Goal: Task Accomplishment & Management: Manage account settings

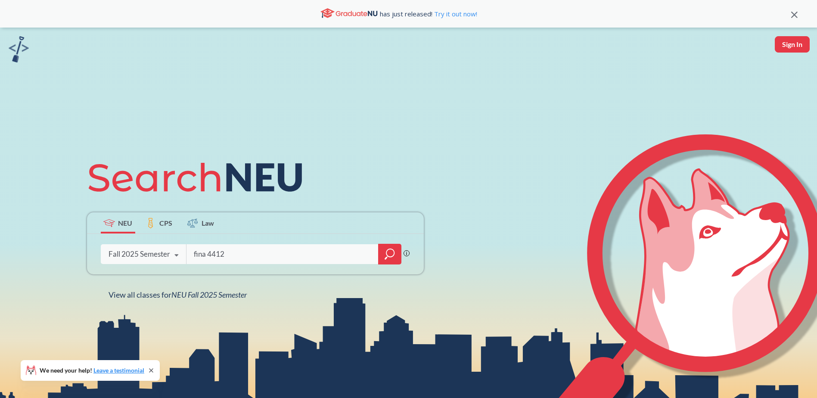
type input "fina 4412"
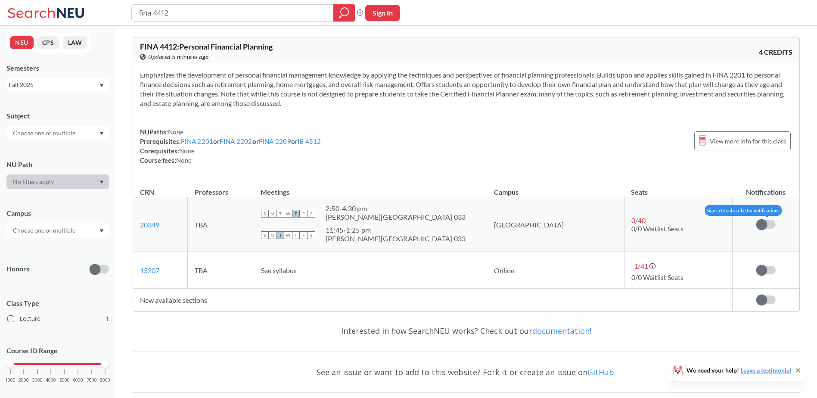
click at [761, 219] on span at bounding box center [762, 224] width 11 height 11
click at [757, 220] on input "checkbox" at bounding box center [757, 220] width 0 height 0
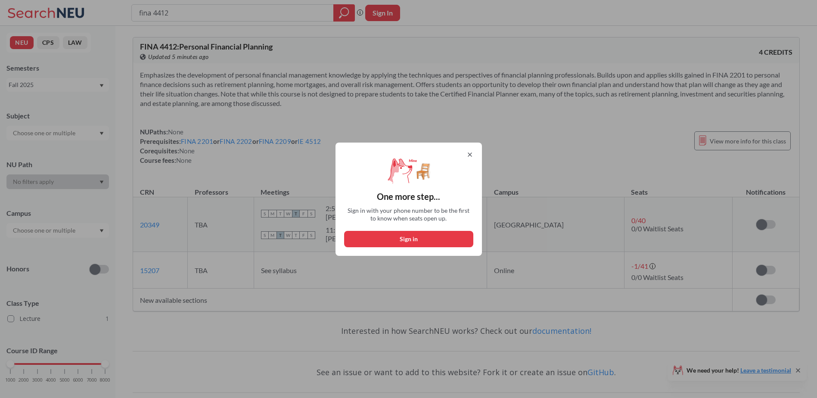
click at [438, 240] on button "Sign in" at bounding box center [408, 239] width 129 height 16
select select "US"
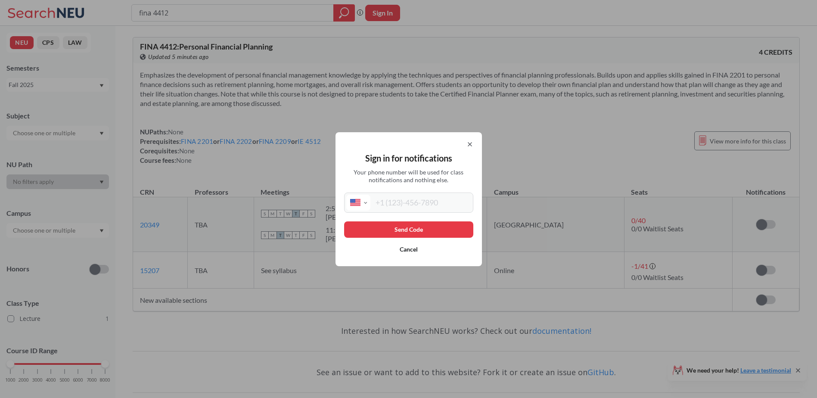
click at [398, 200] on input "tel" at bounding box center [421, 203] width 101 height 16
type input "(646) 761-5720"
click at [417, 228] on button "Send Code" at bounding box center [408, 229] width 129 height 16
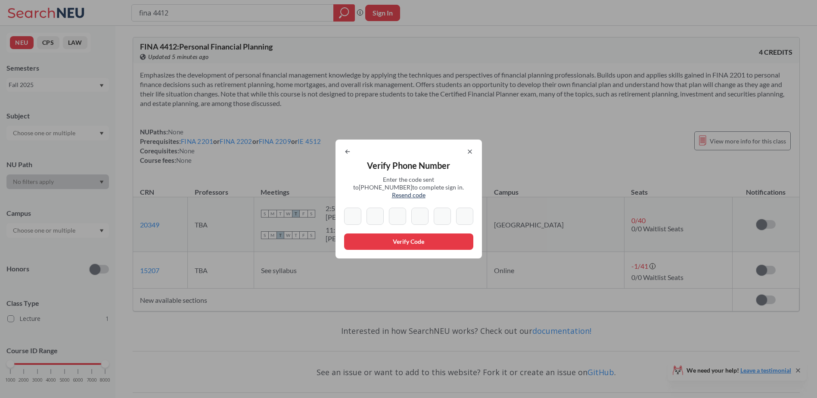
type input "4"
type input "0"
type input "3"
type input "1"
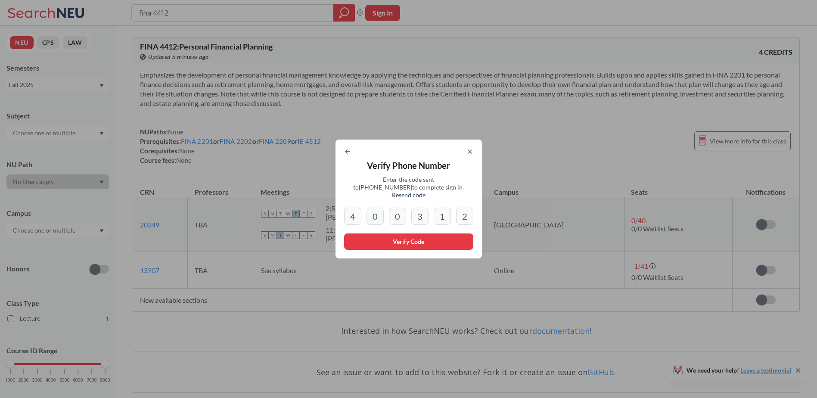
type input "2"
click at [409, 237] on button "Verify Code" at bounding box center [408, 242] width 129 height 16
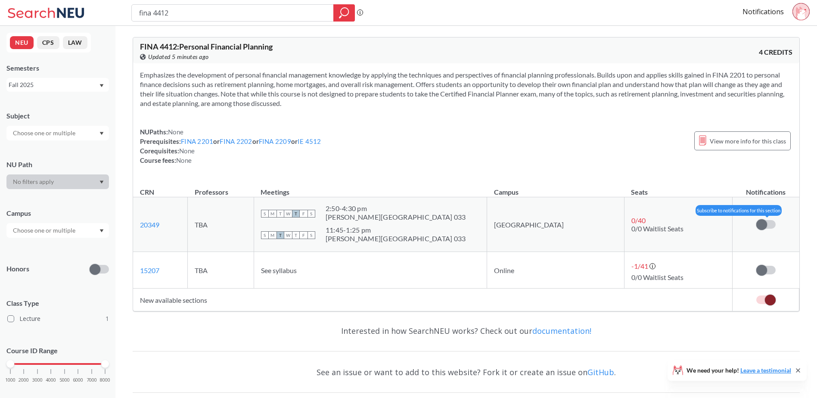
click at [759, 224] on span at bounding box center [762, 224] width 11 height 11
click at [757, 220] on input "checkbox" at bounding box center [757, 220] width 0 height 0
click at [766, 276] on td "Subscribe to notifications for this section" at bounding box center [766, 270] width 67 height 37
click at [763, 270] on span at bounding box center [762, 270] width 11 height 11
click at [757, 266] on input "checkbox" at bounding box center [757, 266] width 0 height 0
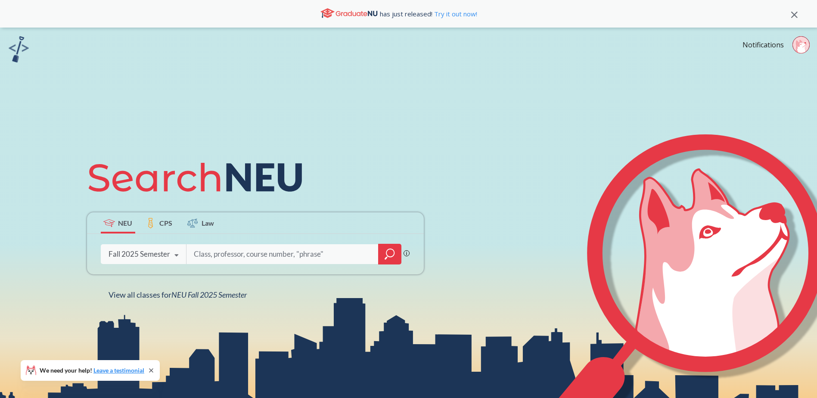
click at [211, 252] on input "search" at bounding box center [282, 254] width 179 height 18
type input "engw3304"
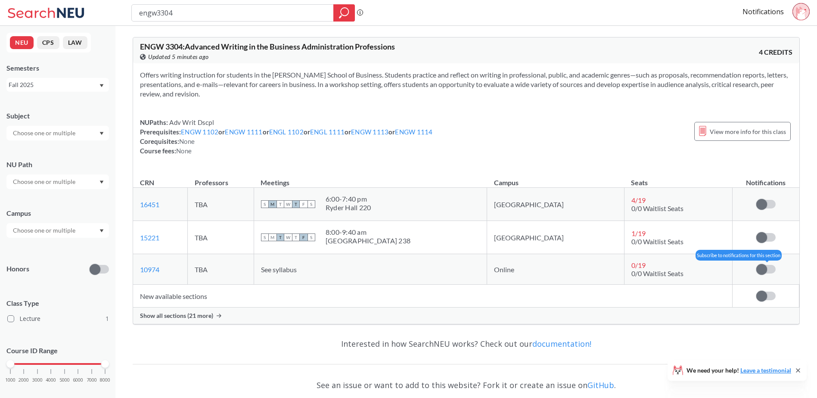
click at [764, 268] on span at bounding box center [762, 269] width 11 height 11
click at [757, 265] on input "checkbox" at bounding box center [757, 265] width 0 height 0
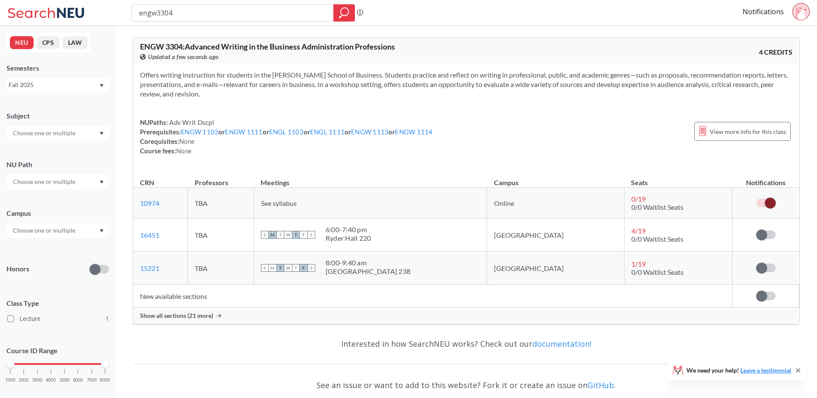
click at [203, 315] on span "Show all sections (21 more)" at bounding box center [176, 316] width 73 height 8
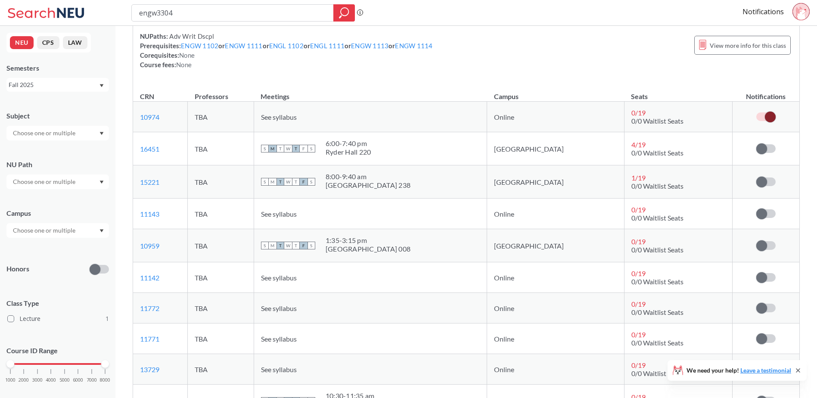
scroll to position [43, 0]
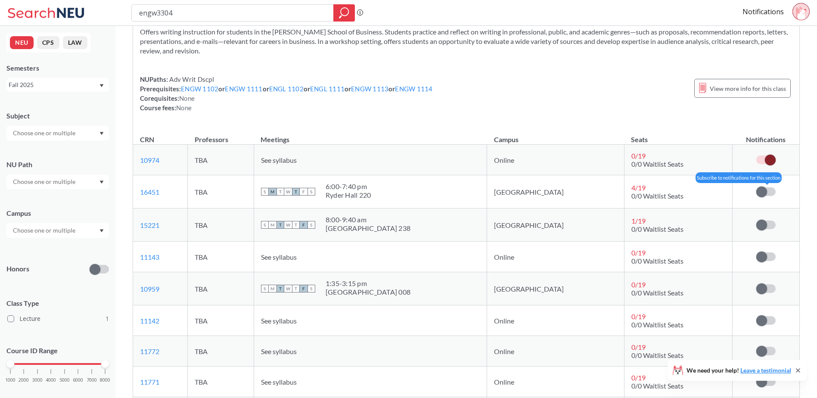
click at [764, 193] on span at bounding box center [762, 192] width 11 height 11
click at [757, 187] on input "checkbox" at bounding box center [757, 187] width 0 height 0
drag, startPoint x: 762, startPoint y: 227, endPoint x: 762, endPoint y: 232, distance: 5.6
click at [762, 227] on span at bounding box center [762, 225] width 11 height 11
click at [757, 221] on input "checkbox" at bounding box center [757, 221] width 0 height 0
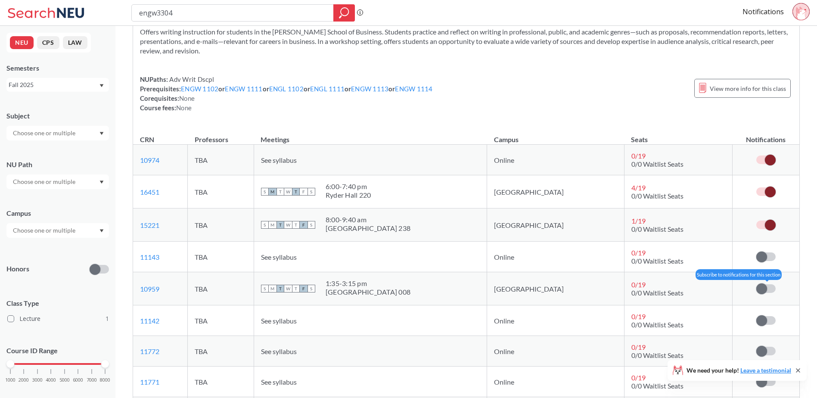
drag, startPoint x: 759, startPoint y: 256, endPoint x: 763, endPoint y: 286, distance: 30.4
click at [759, 256] on span at bounding box center [762, 257] width 11 height 11
click at [757, 253] on input "checkbox" at bounding box center [757, 253] width 0 height 0
click at [763, 291] on span at bounding box center [762, 289] width 11 height 11
click at [757, 284] on input "checkbox" at bounding box center [757, 284] width 0 height 0
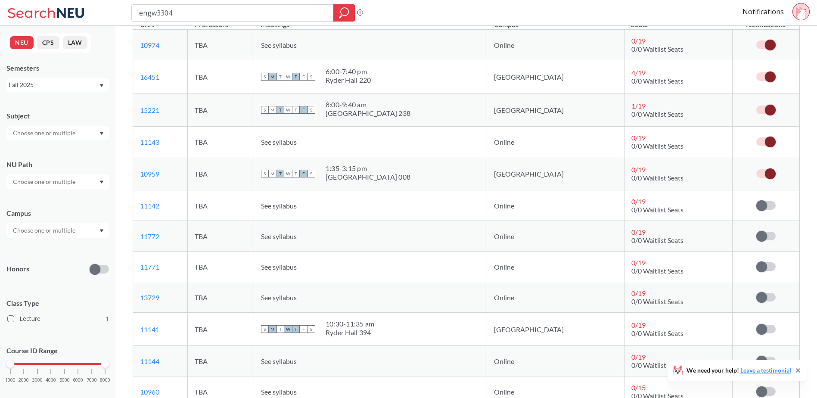
scroll to position [172, 0]
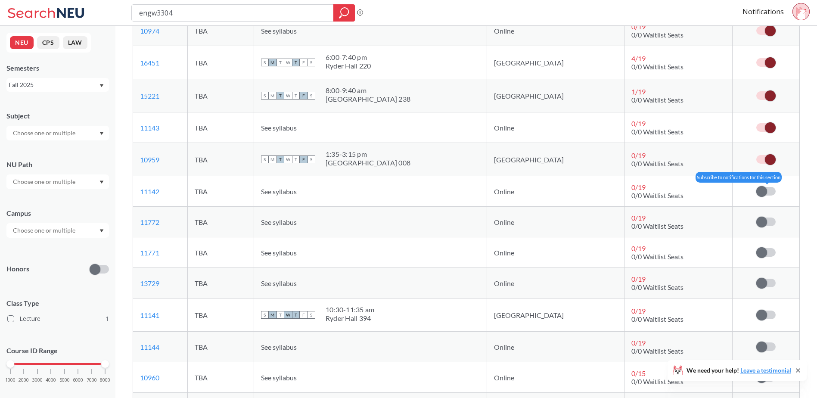
click at [766, 193] on span at bounding box center [762, 191] width 11 height 11
click at [757, 187] on input "checkbox" at bounding box center [757, 187] width 0 height 0
click at [763, 221] on span at bounding box center [762, 222] width 11 height 11
click at [757, 218] on input "checkbox" at bounding box center [757, 218] width 0 height 0
click at [761, 253] on span at bounding box center [762, 252] width 11 height 11
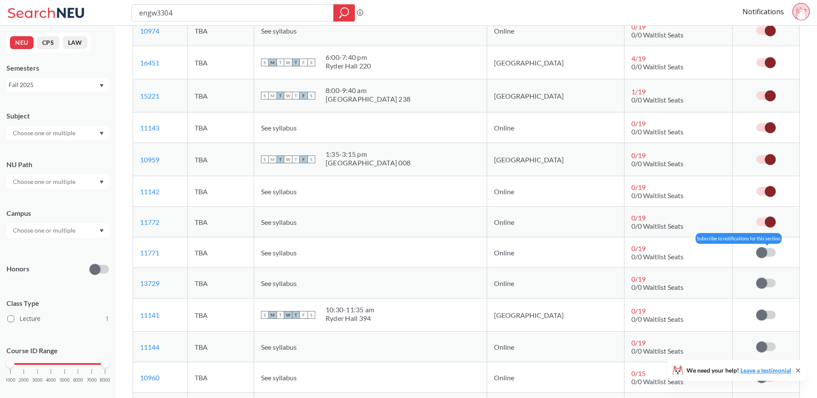
click at [757, 248] on input "checkbox" at bounding box center [757, 248] width 0 height 0
click at [760, 285] on span at bounding box center [762, 283] width 11 height 11
click at [757, 279] on input "checkbox" at bounding box center [757, 279] width 0 height 0
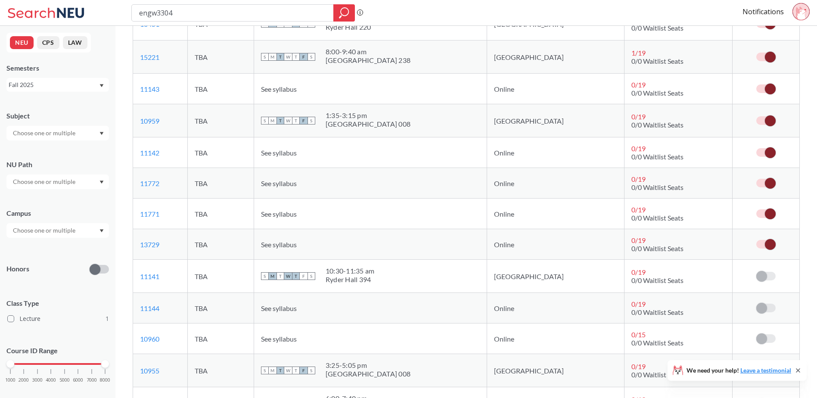
scroll to position [302, 0]
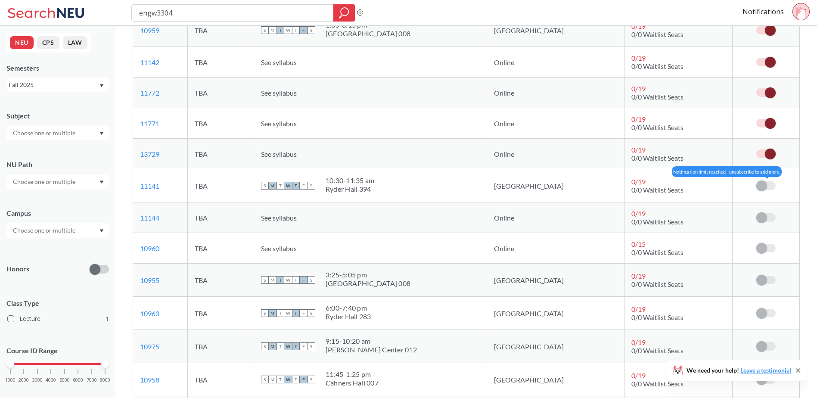
click at [763, 189] on span at bounding box center [762, 186] width 11 height 11
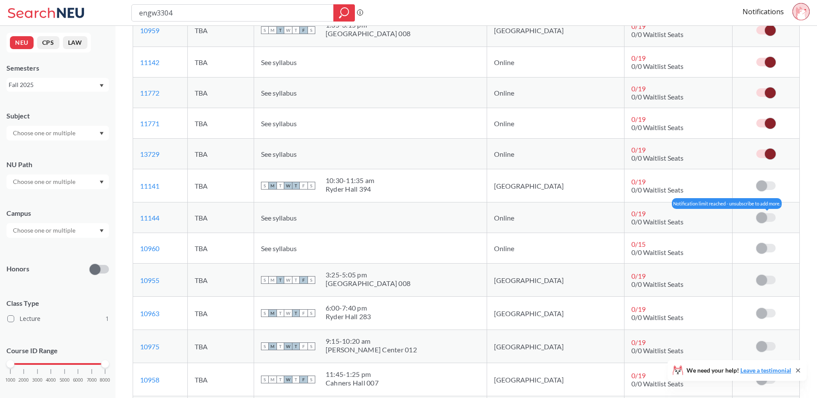
click at [763, 218] on span at bounding box center [762, 217] width 11 height 11
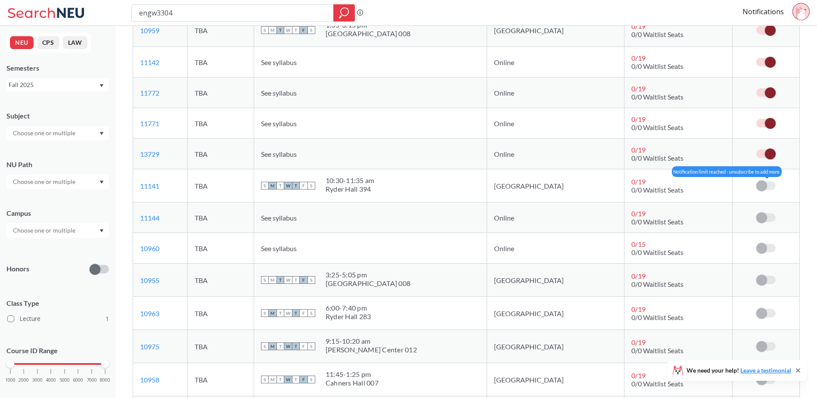
click at [763, 185] on span at bounding box center [762, 186] width 11 height 11
click at [762, 240] on td "Notification limit reached - unsubscribe to add more." at bounding box center [766, 248] width 67 height 31
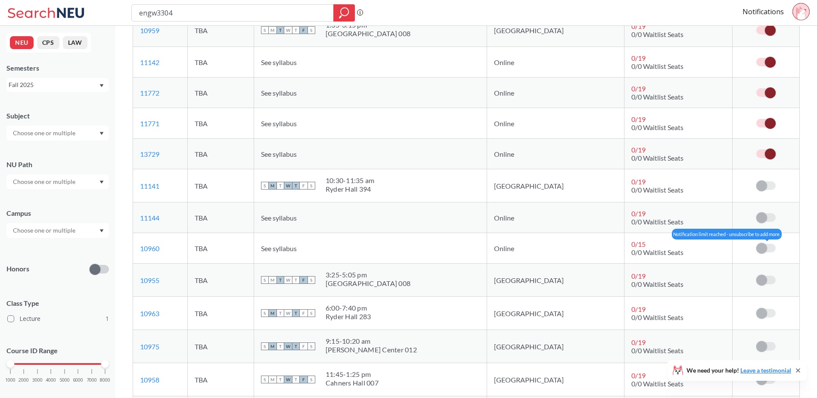
click at [764, 245] on span at bounding box center [762, 248] width 11 height 11
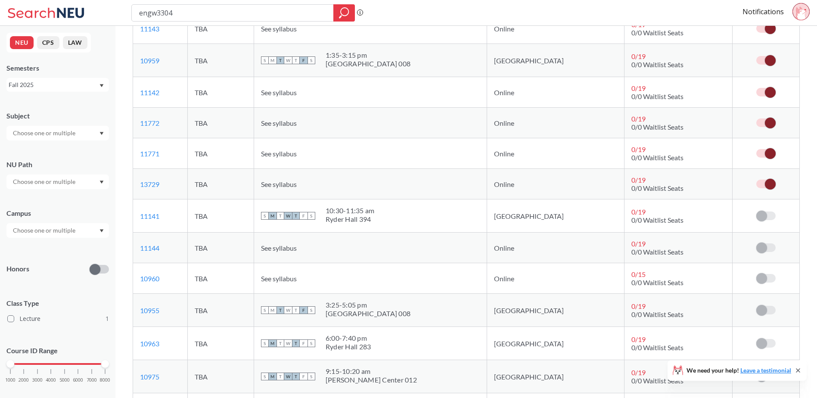
scroll to position [259, 0]
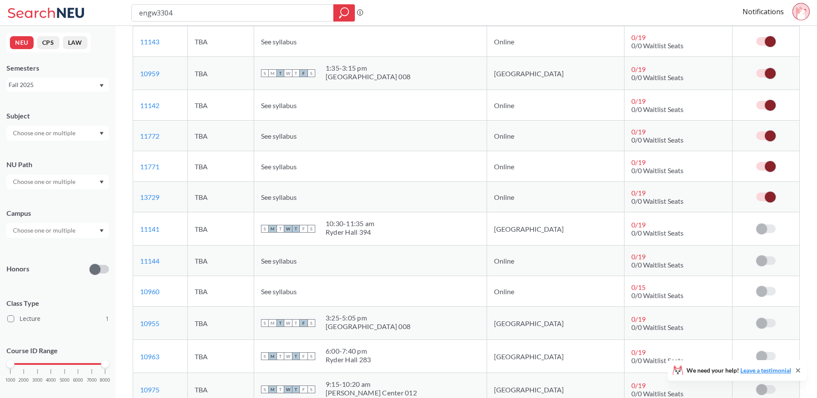
click at [771, 73] on span at bounding box center [770, 73] width 11 height 11
click at [757, 69] on input "checkbox" at bounding box center [757, 69] width 0 height 0
click at [767, 259] on span at bounding box center [762, 261] width 11 height 11
click at [757, 256] on input "checkbox" at bounding box center [757, 256] width 0 height 0
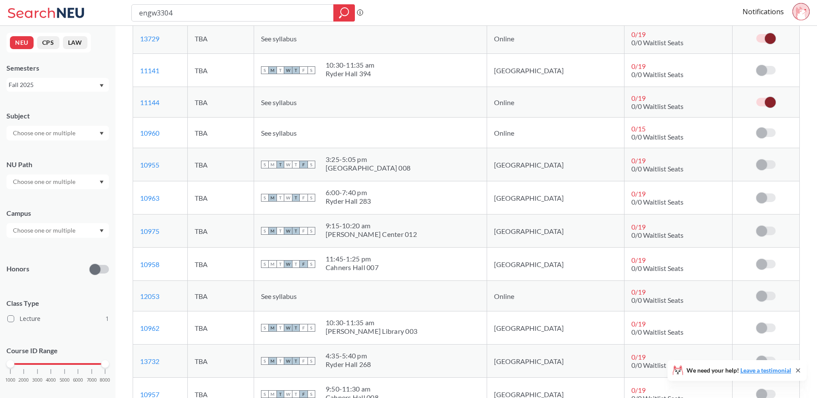
scroll to position [431, 0]
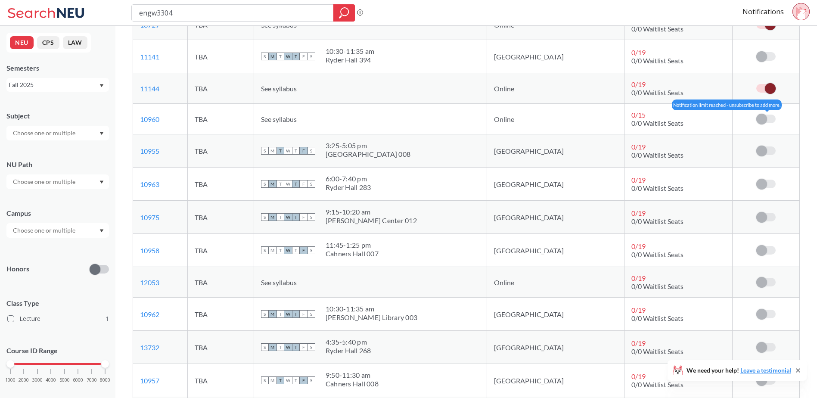
click at [764, 117] on span at bounding box center [762, 119] width 11 height 11
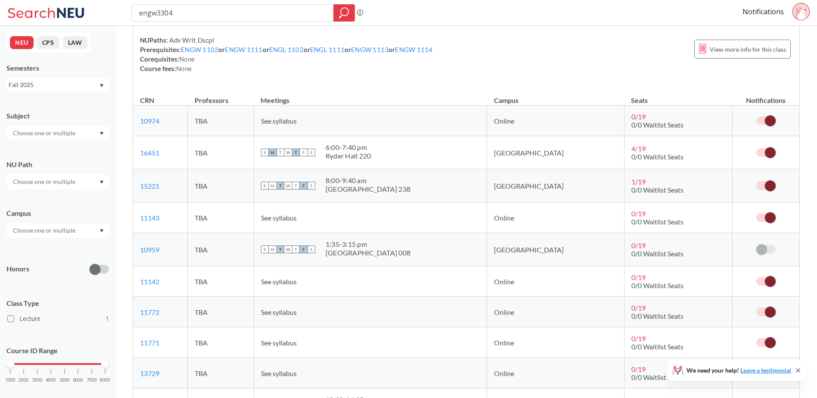
scroll to position [86, 0]
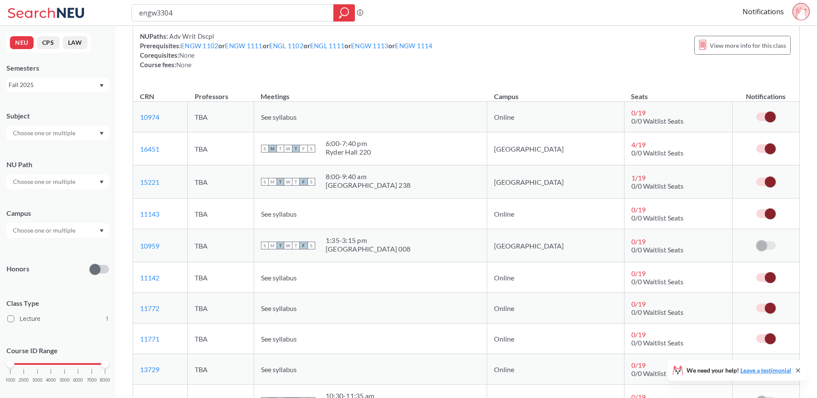
drag, startPoint x: 767, startPoint y: 149, endPoint x: 768, endPoint y: 174, distance: 25.0
click at [767, 149] on span at bounding box center [770, 148] width 11 height 11
click at [757, 144] on input "checkbox" at bounding box center [757, 144] width 0 height 0
click at [769, 182] on span at bounding box center [770, 182] width 11 height 11
click at [757, 178] on input "checkbox" at bounding box center [757, 178] width 0 height 0
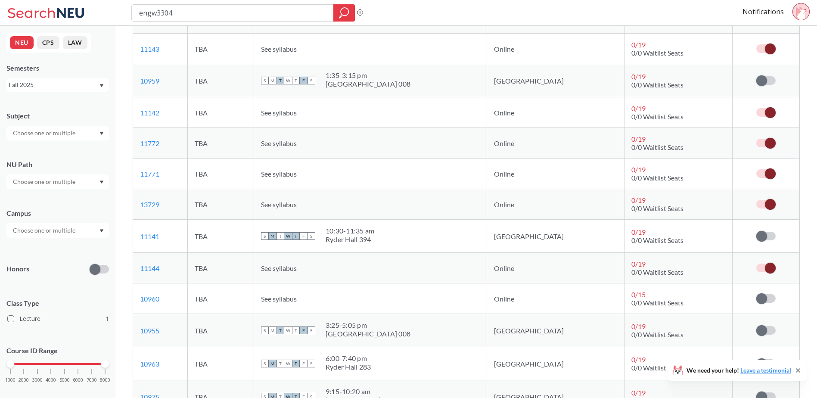
scroll to position [259, 0]
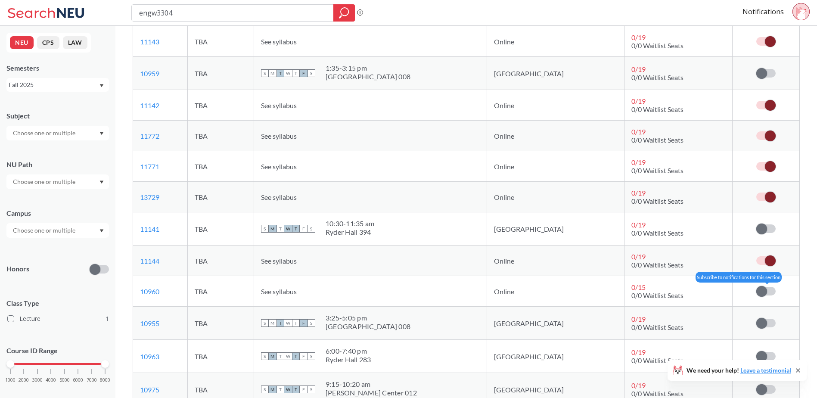
click at [765, 291] on span at bounding box center [762, 291] width 11 height 11
click at [757, 287] on input "checkbox" at bounding box center [757, 287] width 0 height 0
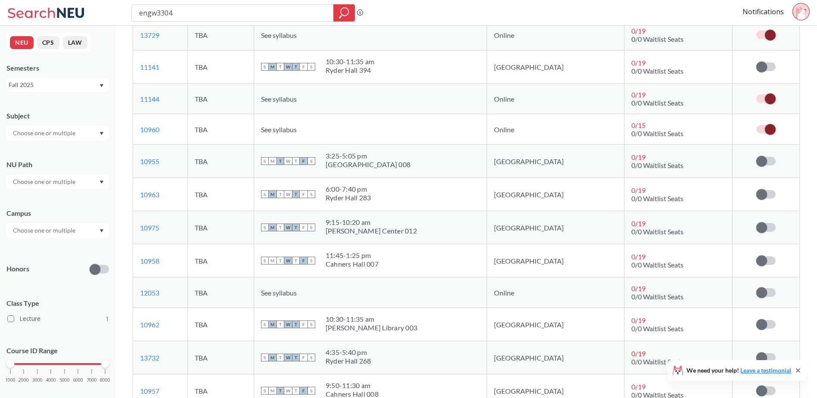
scroll to position [431, 0]
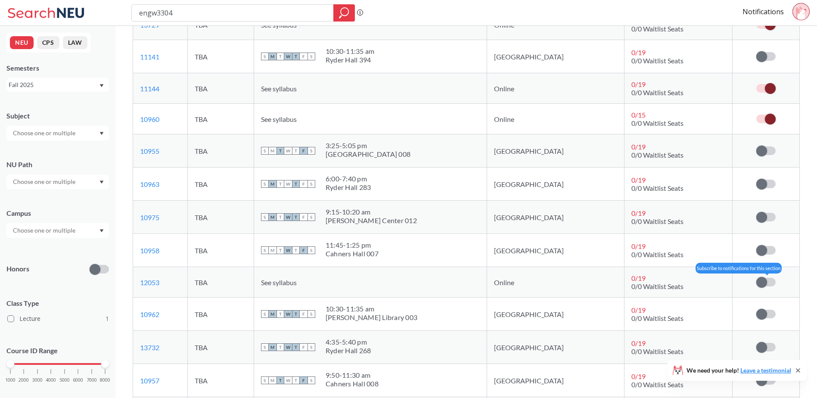
click at [764, 280] on span at bounding box center [762, 282] width 11 height 11
click at [757, 278] on input "checkbox" at bounding box center [757, 278] width 0 height 0
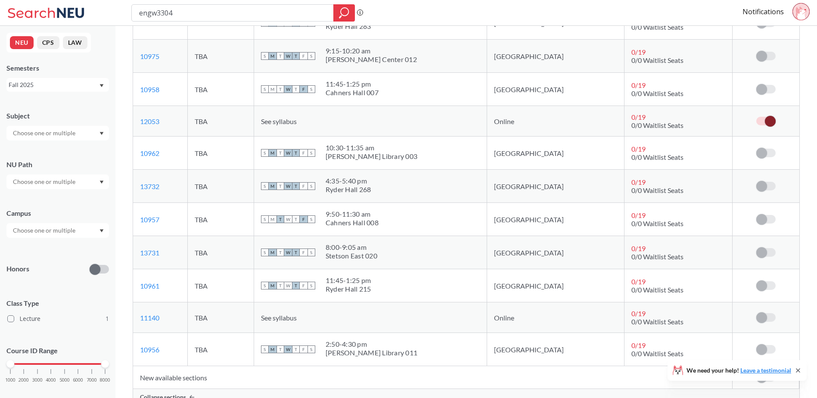
scroll to position [603, 0]
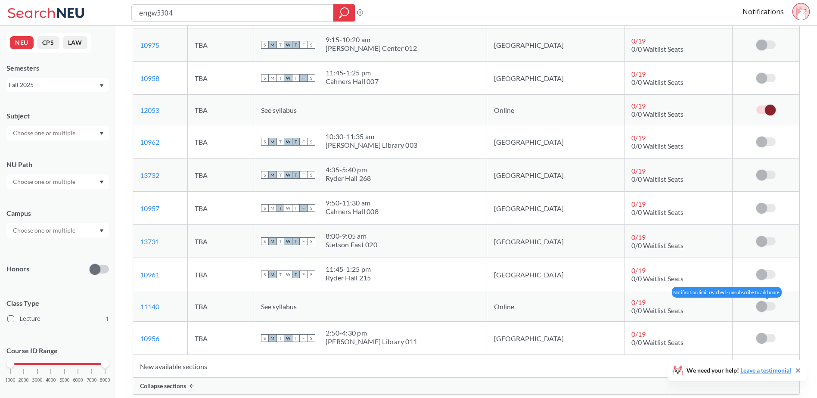
click at [762, 307] on span at bounding box center [762, 306] width 11 height 11
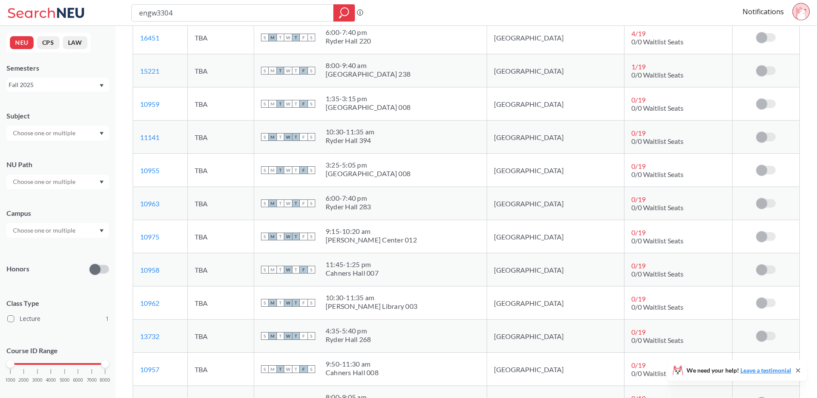
scroll to position [388, 0]
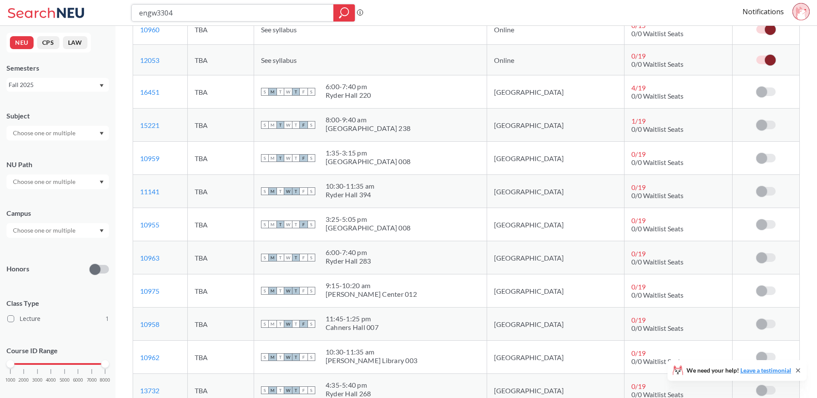
drag, startPoint x: 206, startPoint y: 14, endPoint x: 47, endPoint y: 13, distance: 159.0
click at [47, 13] on div "engw3304 Phrase search guarantees the exact search appears in the results. Ex. …" at bounding box center [408, 13] width 817 height 26
type input "fina 4412"
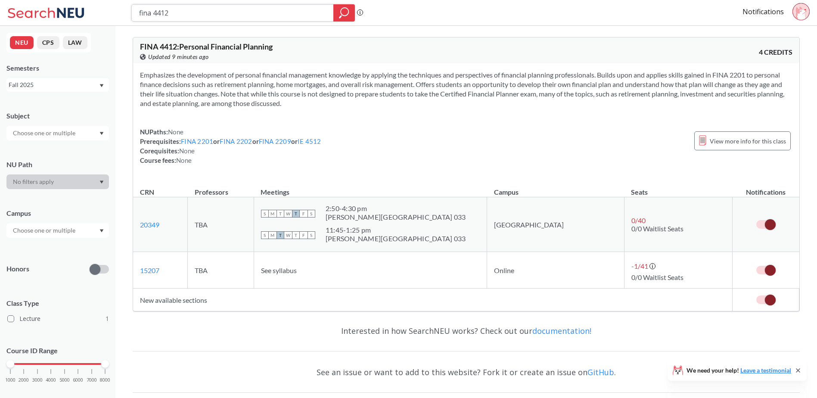
drag, startPoint x: 171, startPoint y: 12, endPoint x: 120, endPoint y: 12, distance: 50.8
click at [120, 12] on div "fina 4412 Phrase search guarantees the exact search appears in the results. Ex.…" at bounding box center [408, 13] width 817 height 26
type input "engw3304"
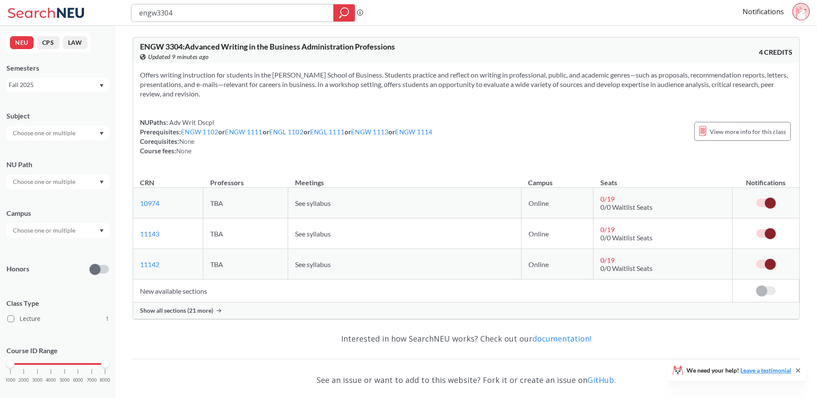
click at [346, 12] on icon "magnifying glass" at bounding box center [344, 13] width 10 height 12
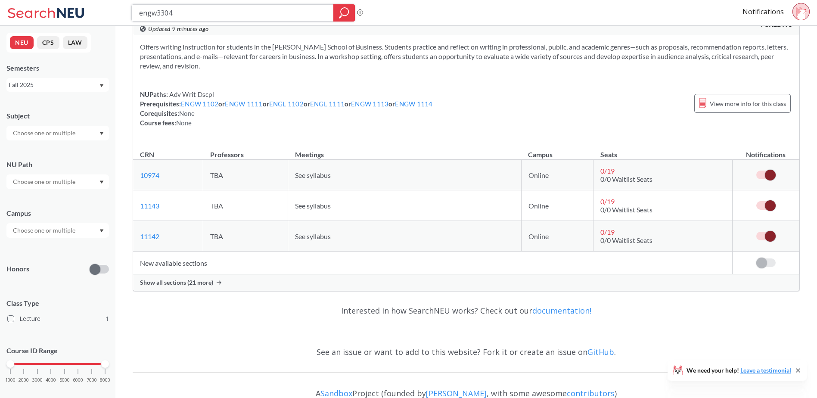
scroll to position [43, 0]
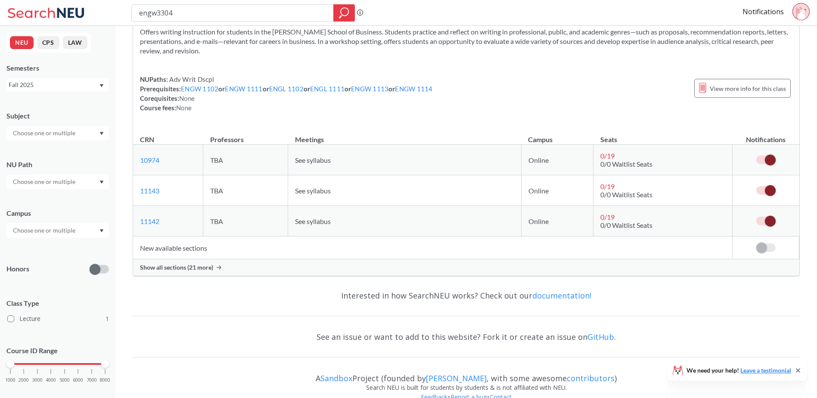
click at [209, 265] on span "Show all sections (21 more)" at bounding box center [176, 268] width 73 height 8
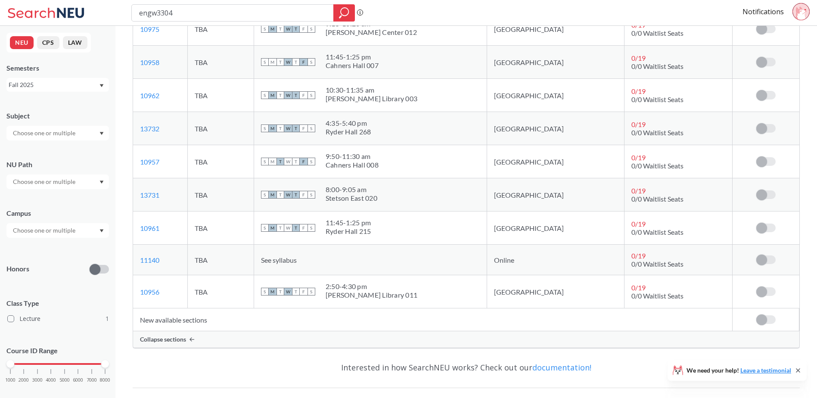
scroll to position [689, 0]
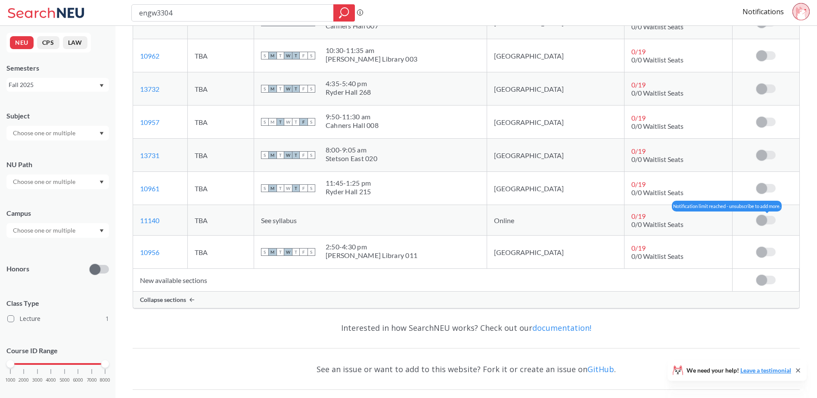
click at [764, 221] on span at bounding box center [762, 220] width 11 height 11
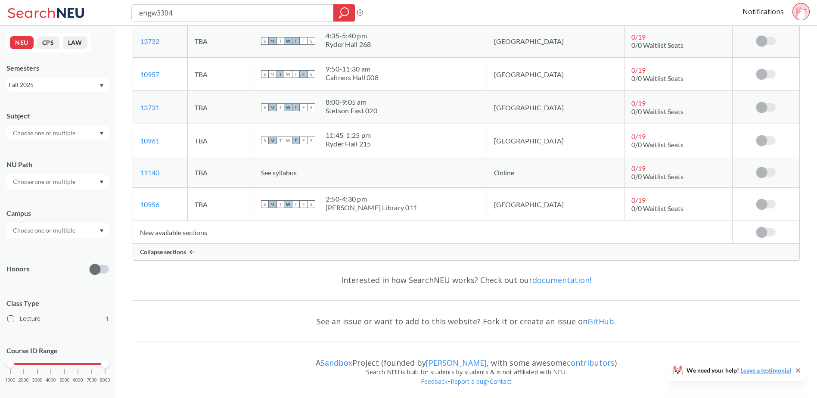
scroll to position [739, 0]
